Goal: Check status

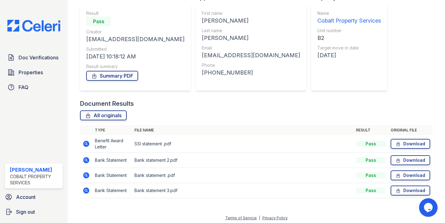
scroll to position [55, 0]
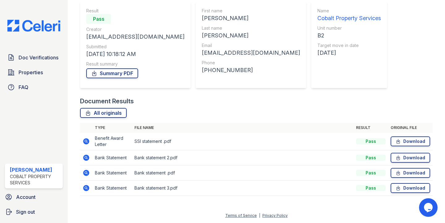
click at [86, 140] on icon at bounding box center [85, 140] width 7 height 7
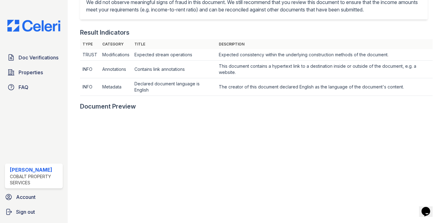
scroll to position [297, 0]
